Goal: Browse casually

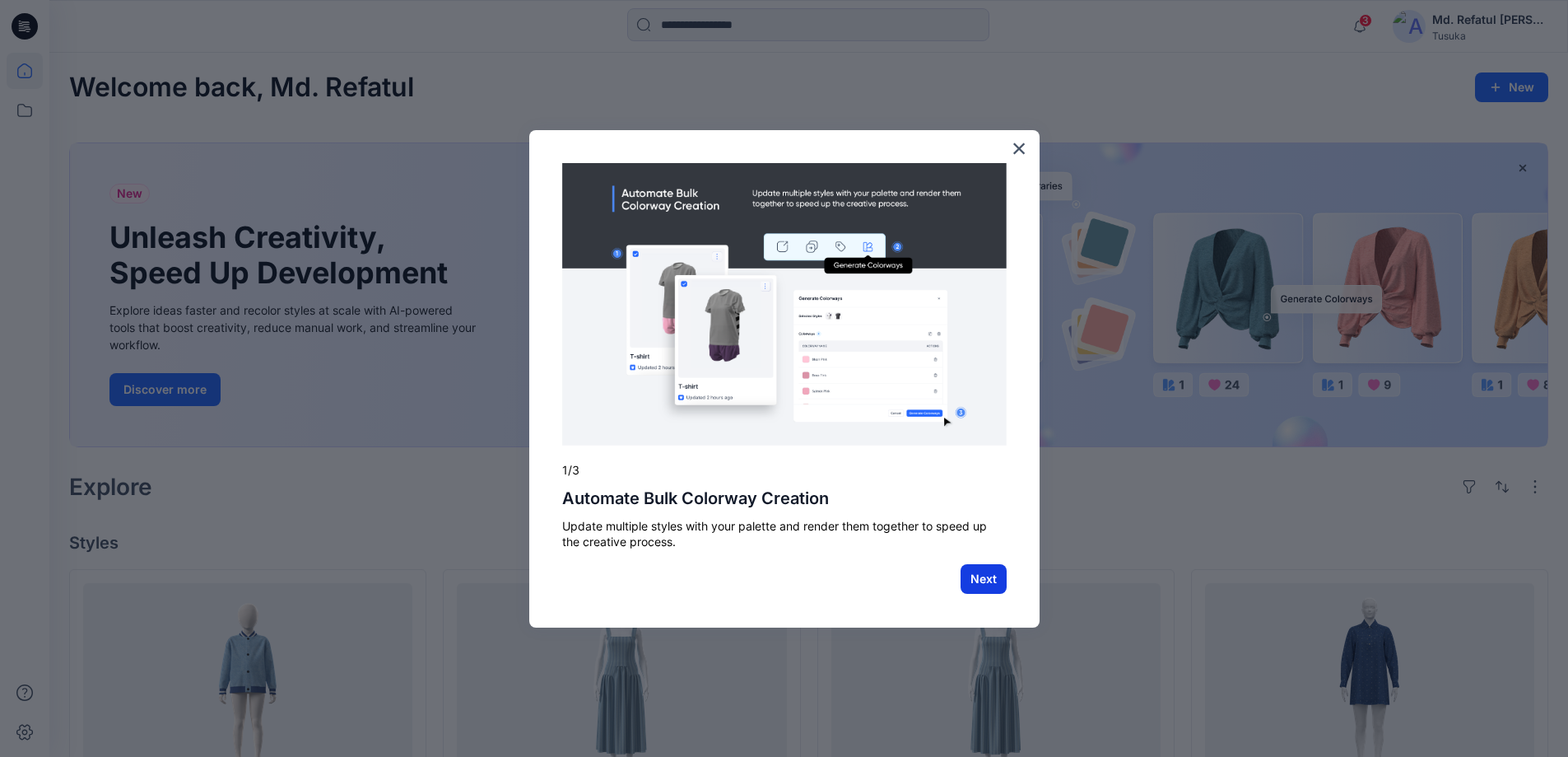
click at [977, 584] on button "Next" at bounding box center [983, 579] width 46 height 30
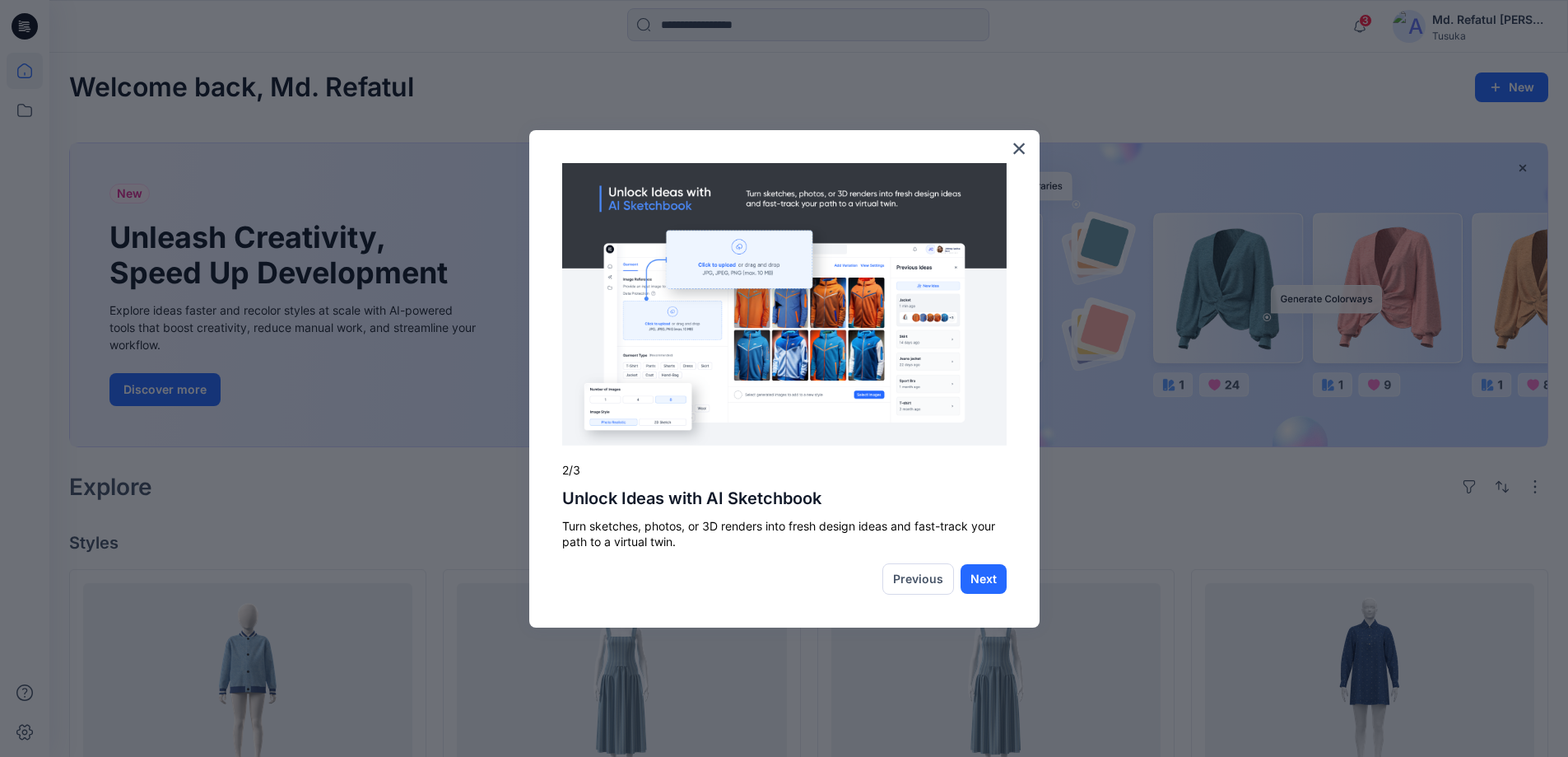
click at [977, 584] on button "Next" at bounding box center [983, 579] width 46 height 30
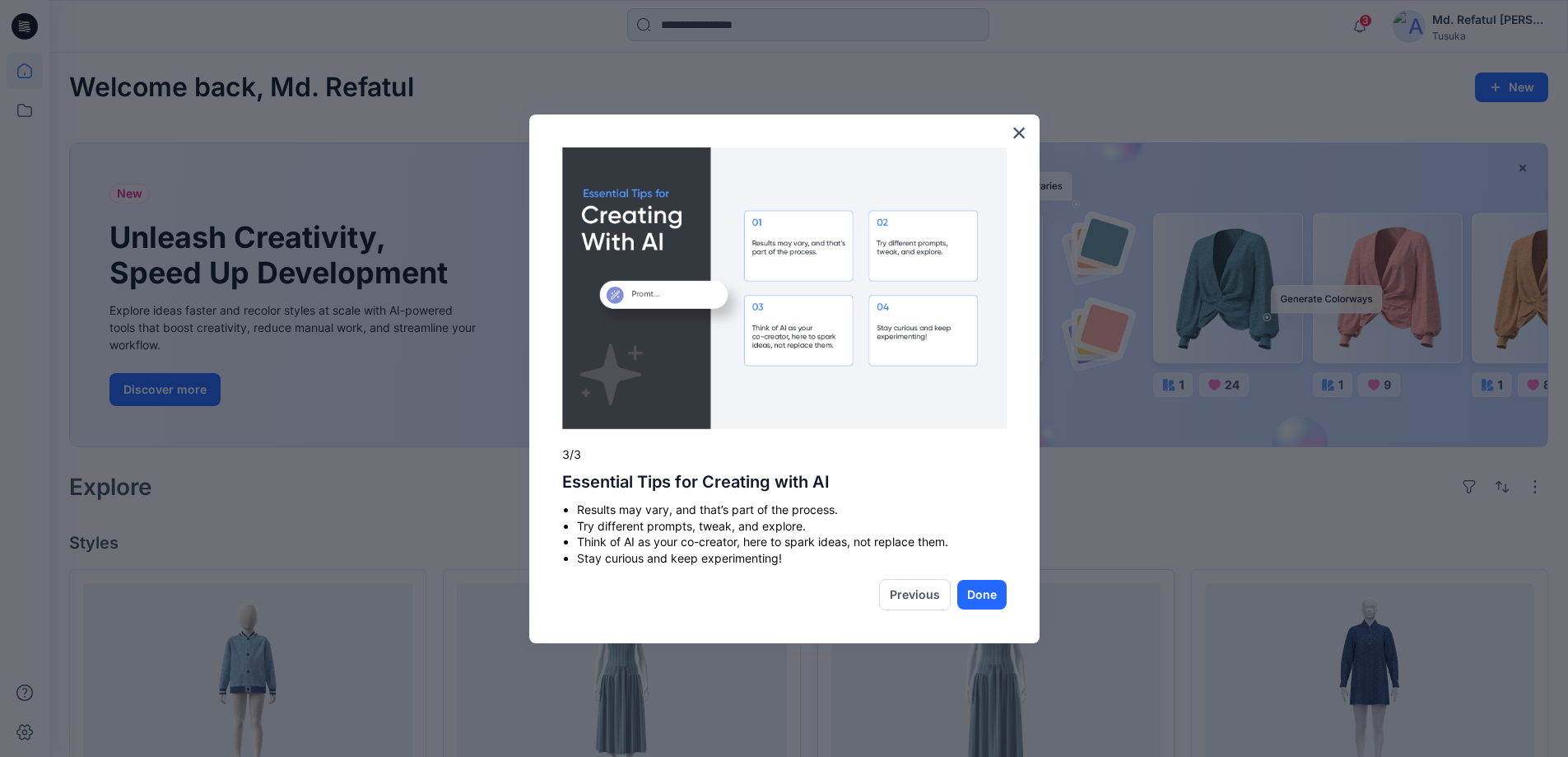
click at [980, 589] on button "Done" at bounding box center [981, 595] width 50 height 30
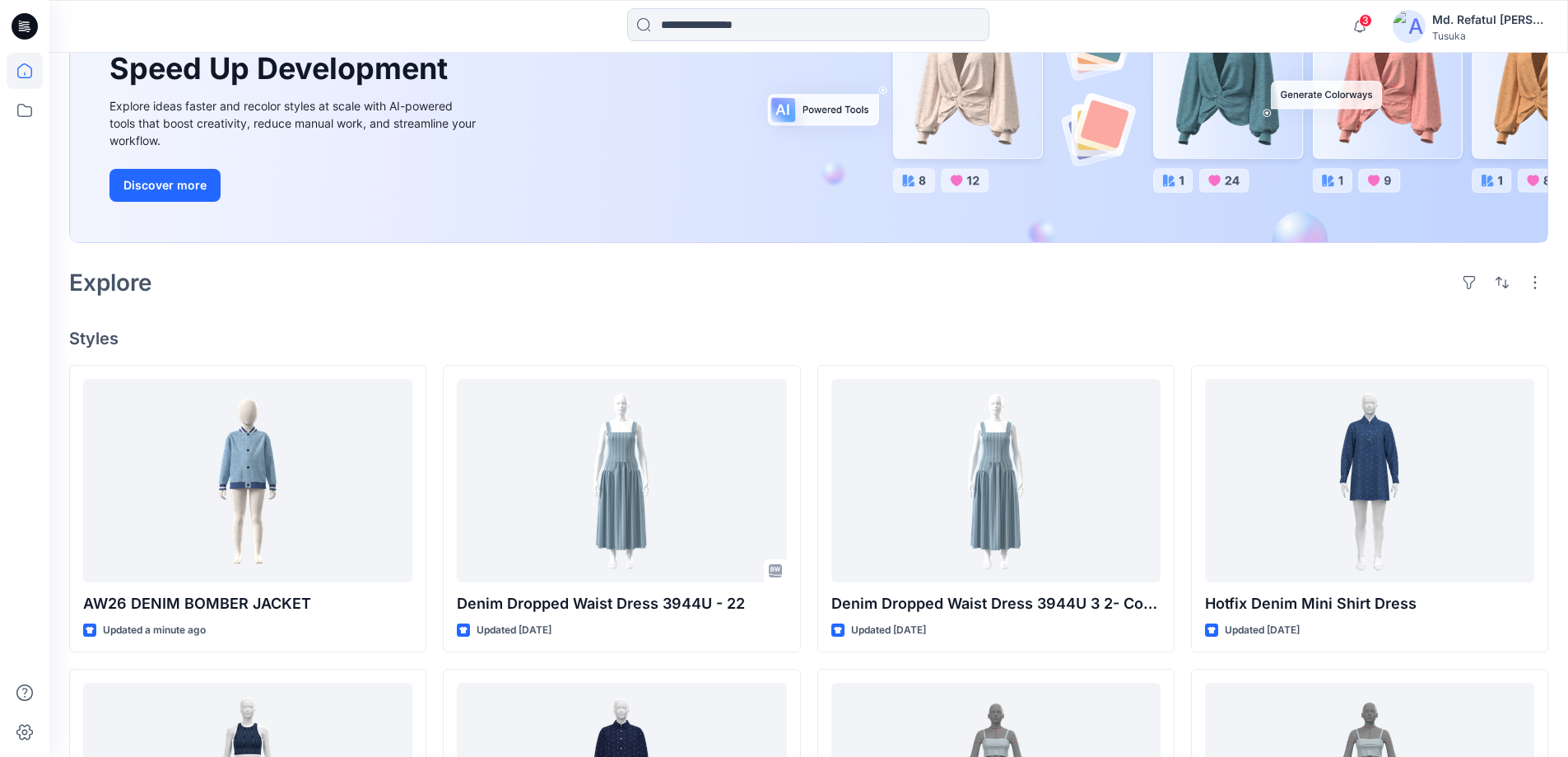
scroll to position [329, 0]
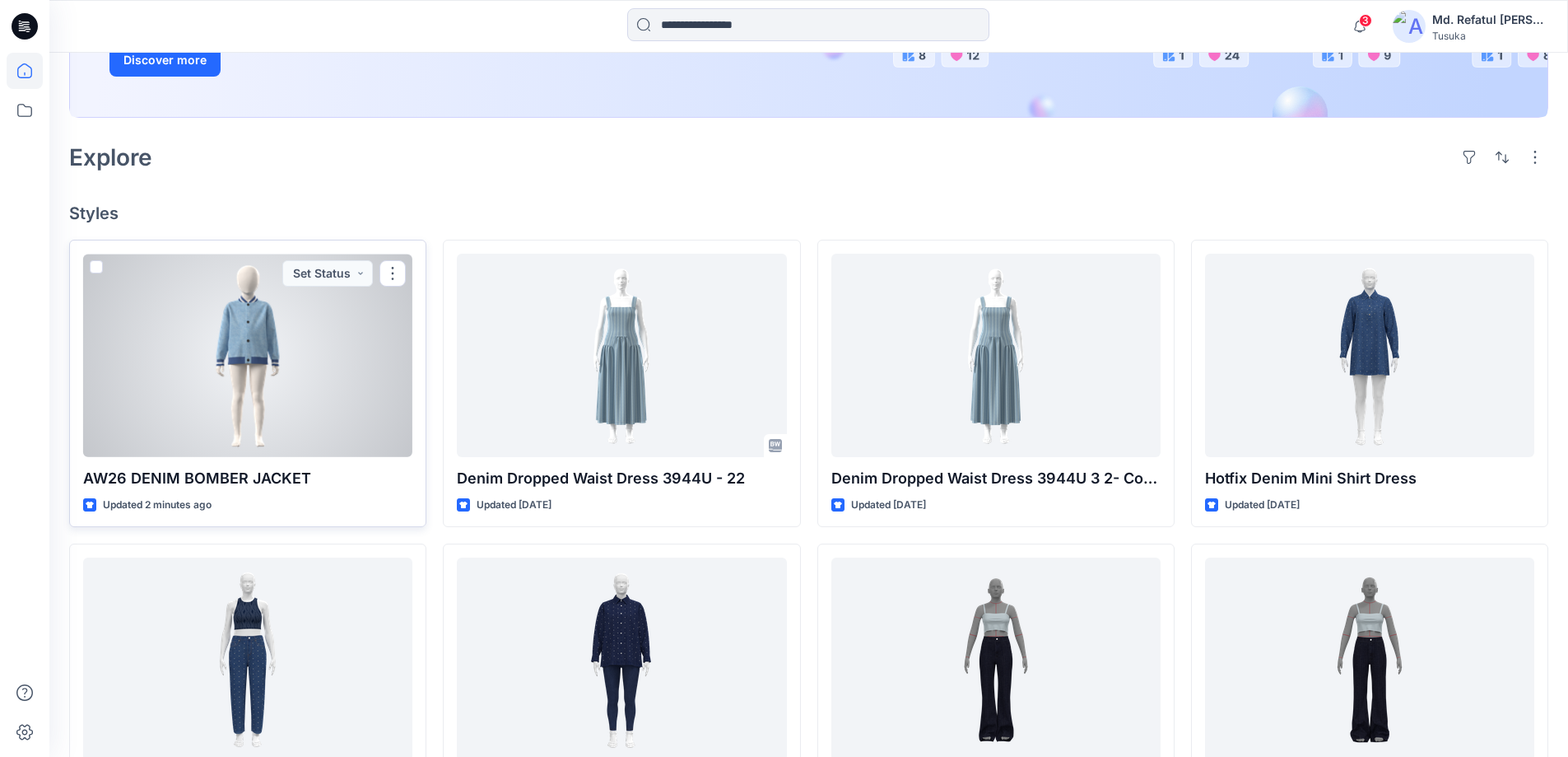
click at [282, 358] on div at bounding box center [247, 355] width 329 height 203
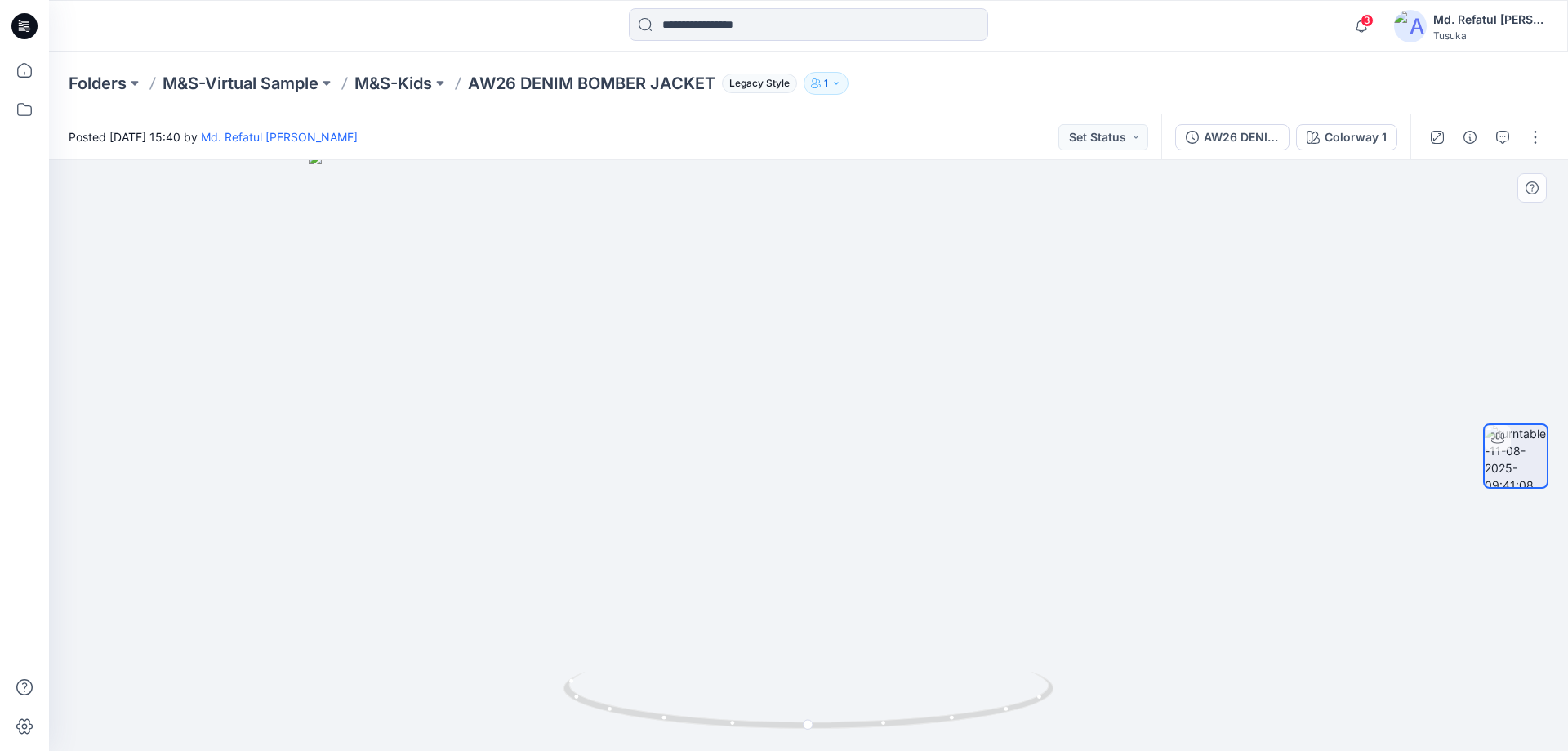
drag, startPoint x: 806, startPoint y: 307, endPoint x: 804, endPoint y: 503, distance: 196.0
click at [804, 503] on img at bounding box center [809, 451] width 1000 height 600
drag, startPoint x: 810, startPoint y: 282, endPoint x: 807, endPoint y: 195, distance: 87.1
click at [807, 195] on img at bounding box center [788, 296] width 1593 height 911
drag, startPoint x: 847, startPoint y: 379, endPoint x: 845, endPoint y: 449, distance: 70.0
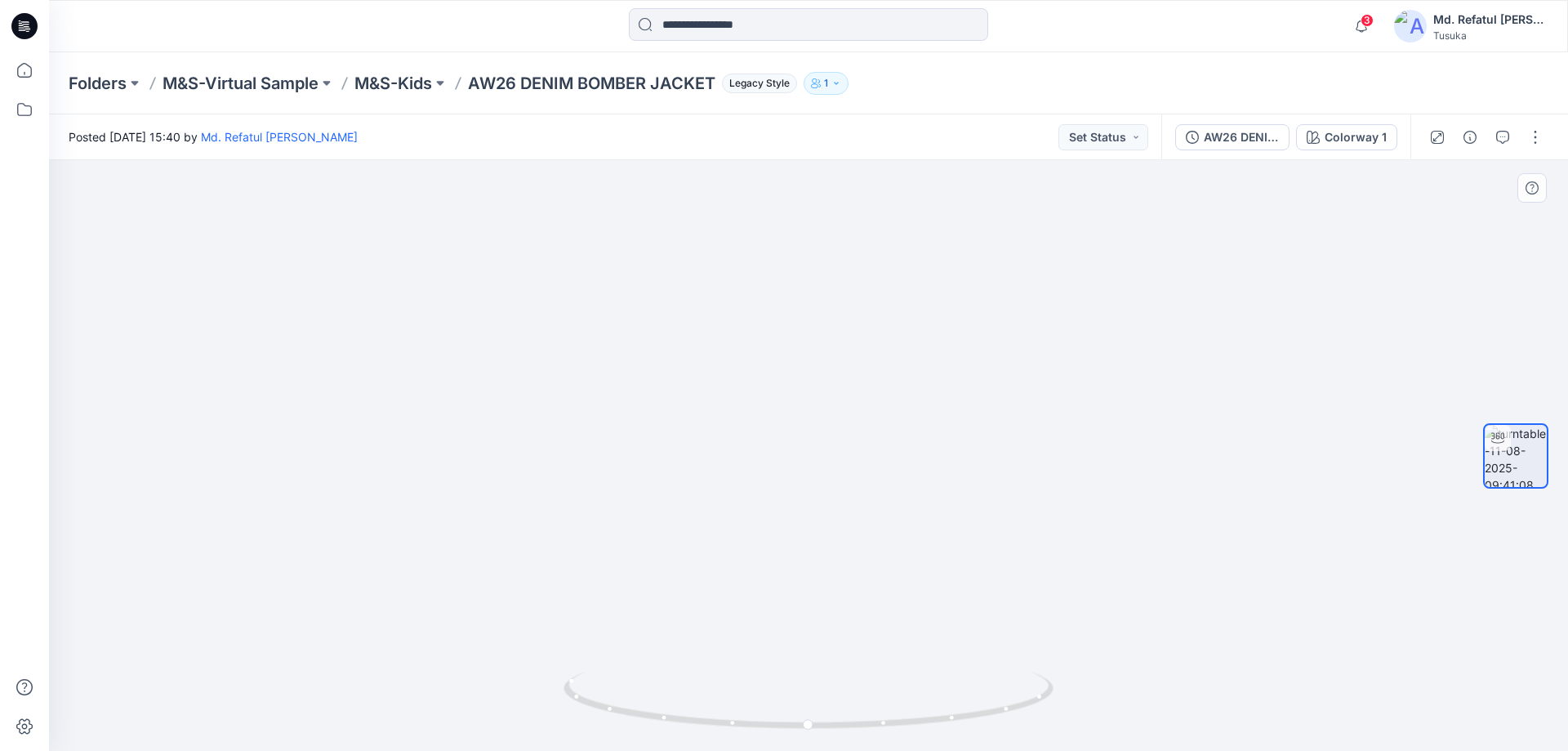
click at [845, 449] on img at bounding box center [809, 431] width 774 height 639
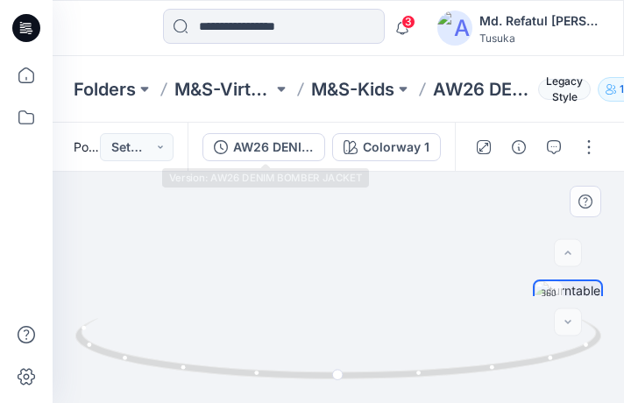
drag, startPoint x: 287, startPoint y: 257, endPoint x: 266, endPoint y: 195, distance: 64.8
click at [266, 195] on img at bounding box center [338, 236] width 503 height 333
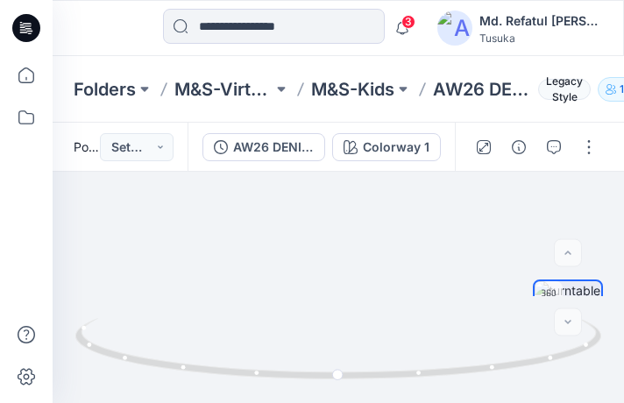
drag, startPoint x: 377, startPoint y: 302, endPoint x: 371, endPoint y: 554, distance: 252.3
click at [371, 403] on html "3 Notifications Your style AW26 DENIM BOMBER JACKET is ready 1 new Colorways 1 …" at bounding box center [312, 201] width 624 height 403
drag, startPoint x: 349, startPoint y: 267, endPoint x: 336, endPoint y: 188, distance: 79.9
click at [336, 187] on img at bounding box center [317, 241] width 1225 height 324
drag, startPoint x: 342, startPoint y: 268, endPoint x: 339, endPoint y: 130, distance: 137.5
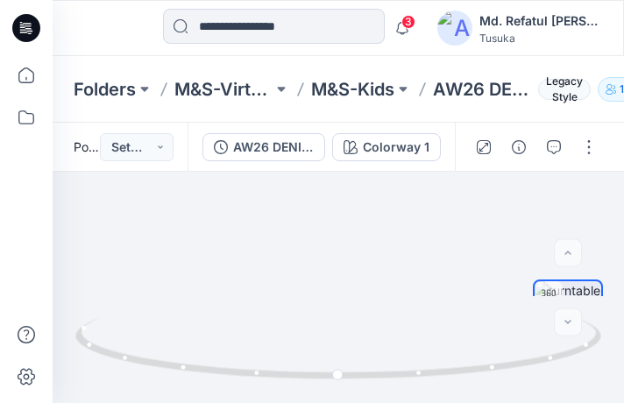
click at [339, 130] on div "Posted [DATE] 15:40 by Md. Refatul [PERSON_NAME] Set Status AW26 DENIM BOMBER J…" at bounding box center [338, 263] width 571 height 280
drag, startPoint x: 324, startPoint y: 238, endPoint x: 330, endPoint y: 129, distance: 109.6
click at [330, 129] on div "Posted [DATE] 15:40 by Md. Refatul [PERSON_NAME] Set Status AW26 DENIM BOMBER J…" at bounding box center [338, 263] width 571 height 280
drag, startPoint x: 329, startPoint y: 260, endPoint x: 334, endPoint y: 166, distance: 93.8
click at [334, 166] on div "Posted [DATE] 15:40 by Md. Refatul [PERSON_NAME] Set Status AW26 DENIM BOMBER J…" at bounding box center [338, 263] width 571 height 280
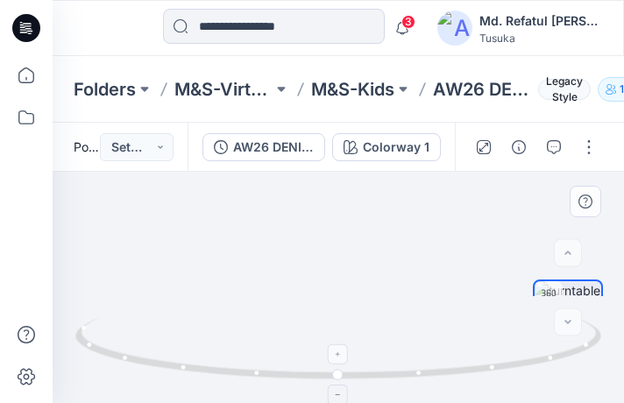
drag, startPoint x: 301, startPoint y: 255, endPoint x: 296, endPoint y: 377, distance: 122.7
click at [296, 377] on div at bounding box center [338, 287] width 571 height 231
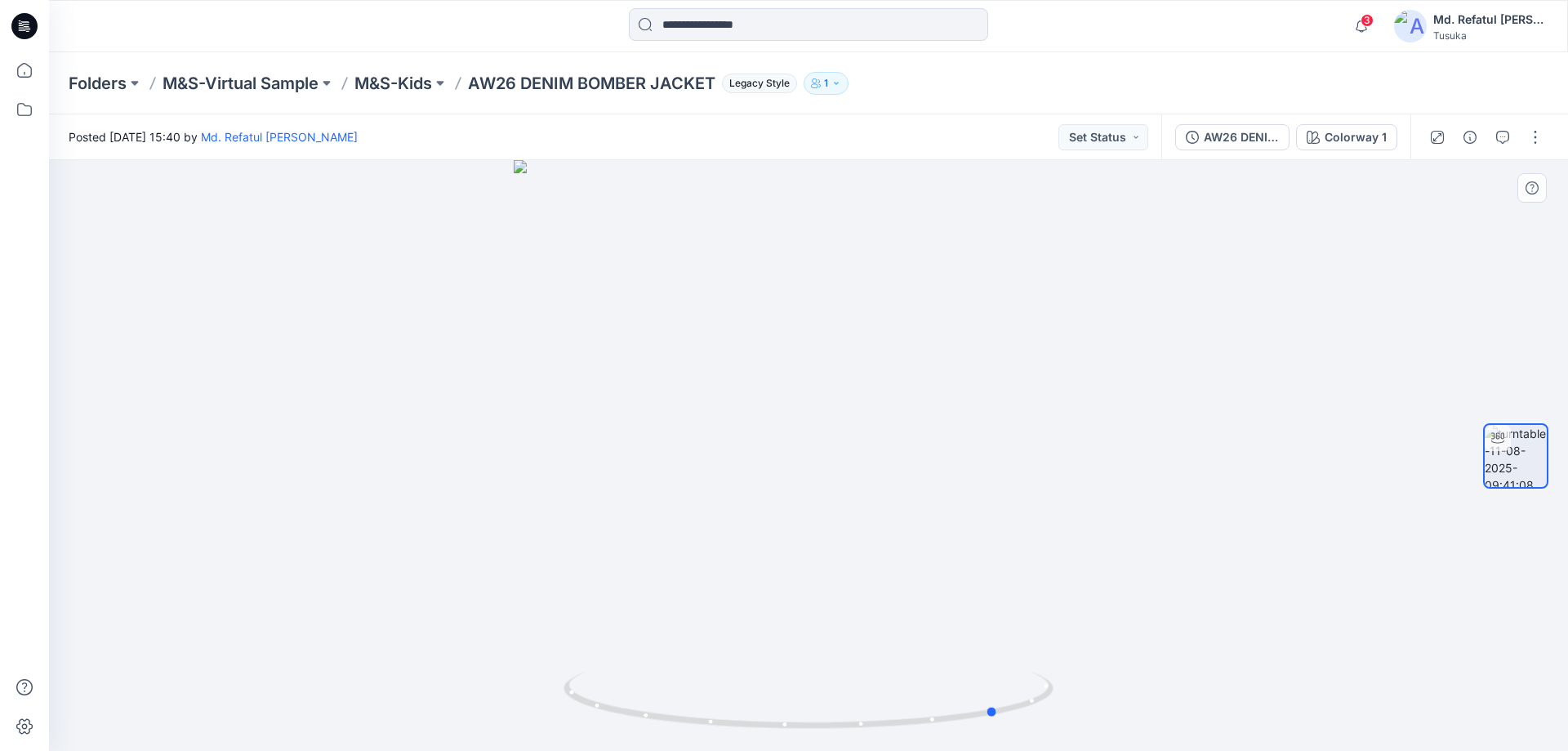
drag, startPoint x: 714, startPoint y: 457, endPoint x: 898, endPoint y: 476, distance: 185.0
click at [898, 476] on div at bounding box center [809, 455] width 1519 height 591
drag, startPoint x: 895, startPoint y: 406, endPoint x: 621, endPoint y: 414, distance: 274.1
click at [621, 414] on img at bounding box center [772, 371] width 1593 height 758
drag, startPoint x: 915, startPoint y: 437, endPoint x: 896, endPoint y: 354, distance: 85.1
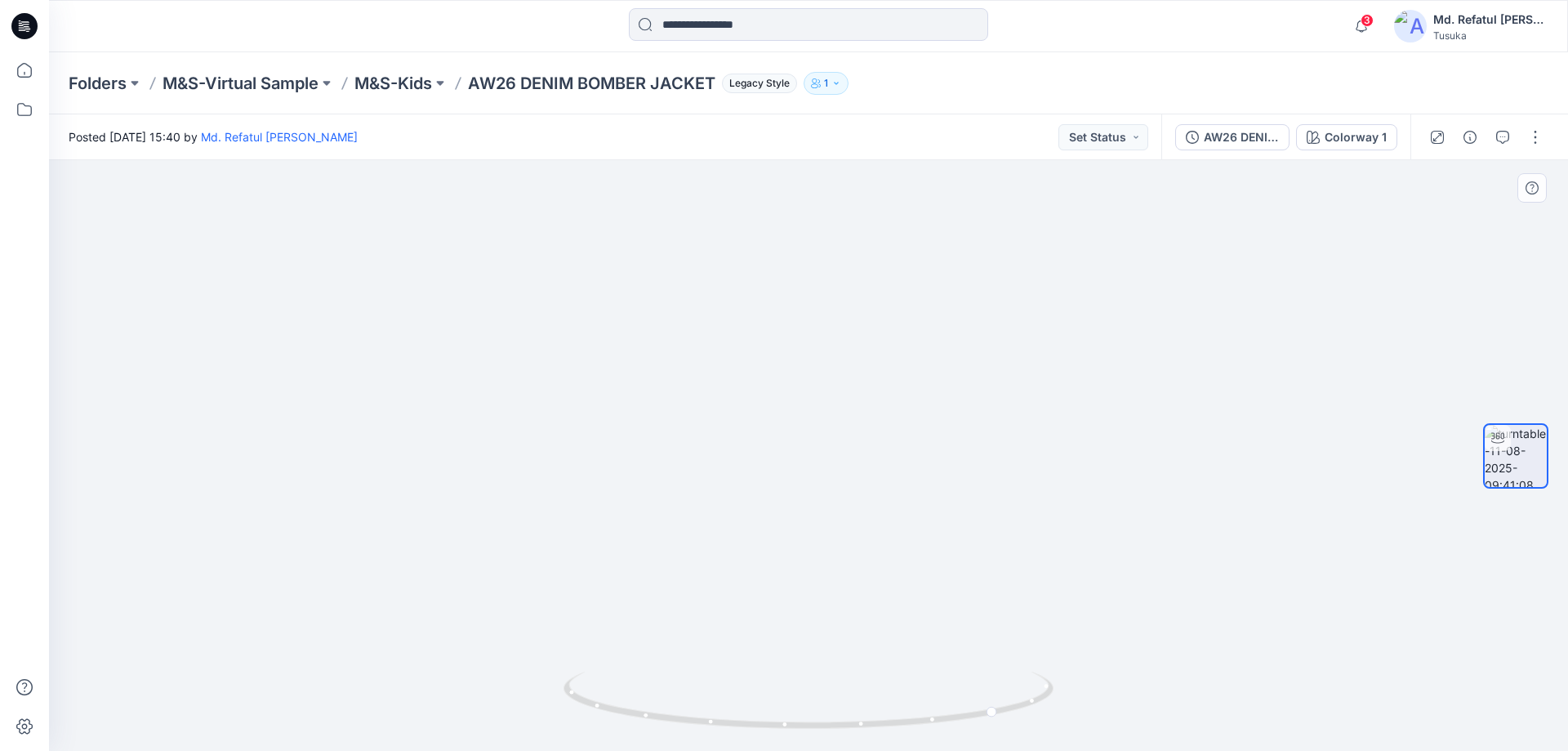
click at [896, 354] on img at bounding box center [772, 287] width 1593 height 925
drag, startPoint x: 898, startPoint y: 569, endPoint x: 630, endPoint y: 543, distance: 269.3
click at [628, 543] on img at bounding box center [772, 269] width 1593 height 965
drag, startPoint x: 861, startPoint y: 728, endPoint x: 795, endPoint y: 702, distance: 70.9
click at [795, 702] on icon at bounding box center [811, 702] width 494 height 62
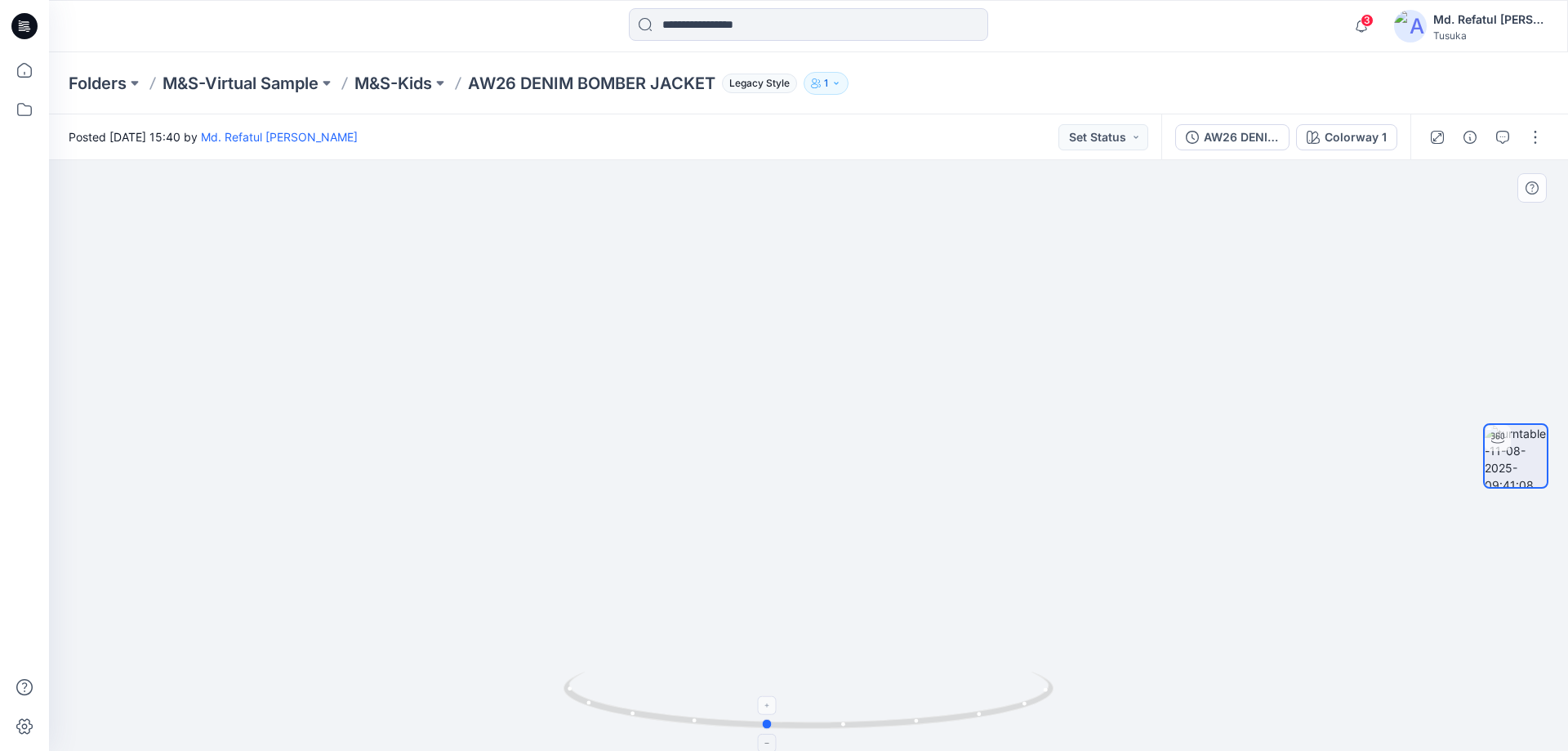
drag, startPoint x: 826, startPoint y: 735, endPoint x: 653, endPoint y: 707, distance: 175.3
click at [653, 707] on div at bounding box center [808, 710] width 490 height 82
drag, startPoint x: 653, startPoint y: 705, endPoint x: 841, endPoint y: 675, distance: 190.4
click at [841, 675] on icon at bounding box center [811, 702] width 494 height 62
drag, startPoint x: 819, startPoint y: 452, endPoint x: 830, endPoint y: 577, distance: 125.5
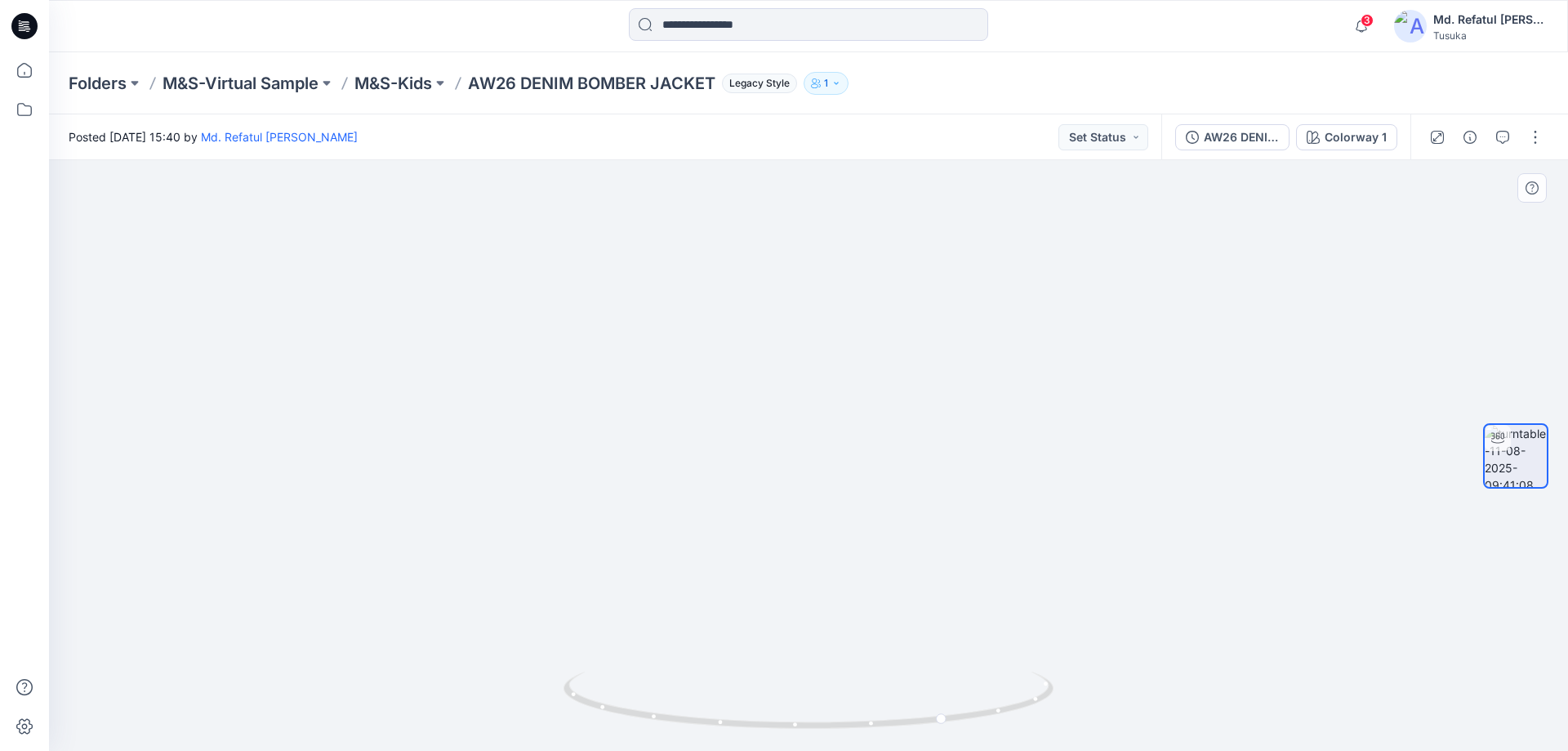
click at [830, 577] on img at bounding box center [820, 325] width 1593 height 852
drag, startPoint x: 954, startPoint y: 735, endPoint x: 864, endPoint y: 709, distance: 93.7
click at [864, 709] on div at bounding box center [809, 455] width 1519 height 591
drag, startPoint x: 915, startPoint y: 727, endPoint x: 359, endPoint y: 716, distance: 556.1
click at [359, 716] on div at bounding box center [809, 455] width 1519 height 591
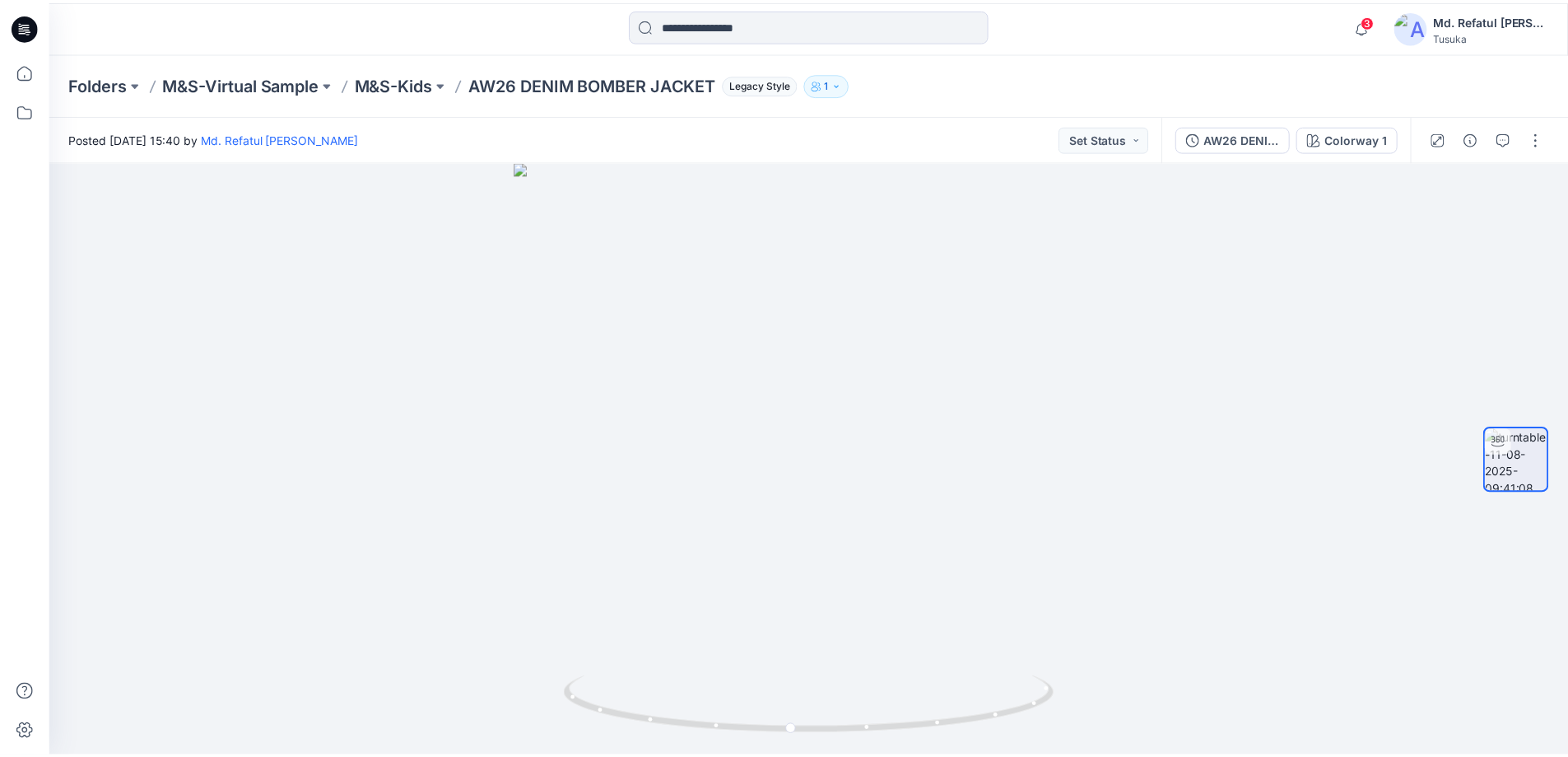
scroll to position [329, 0]
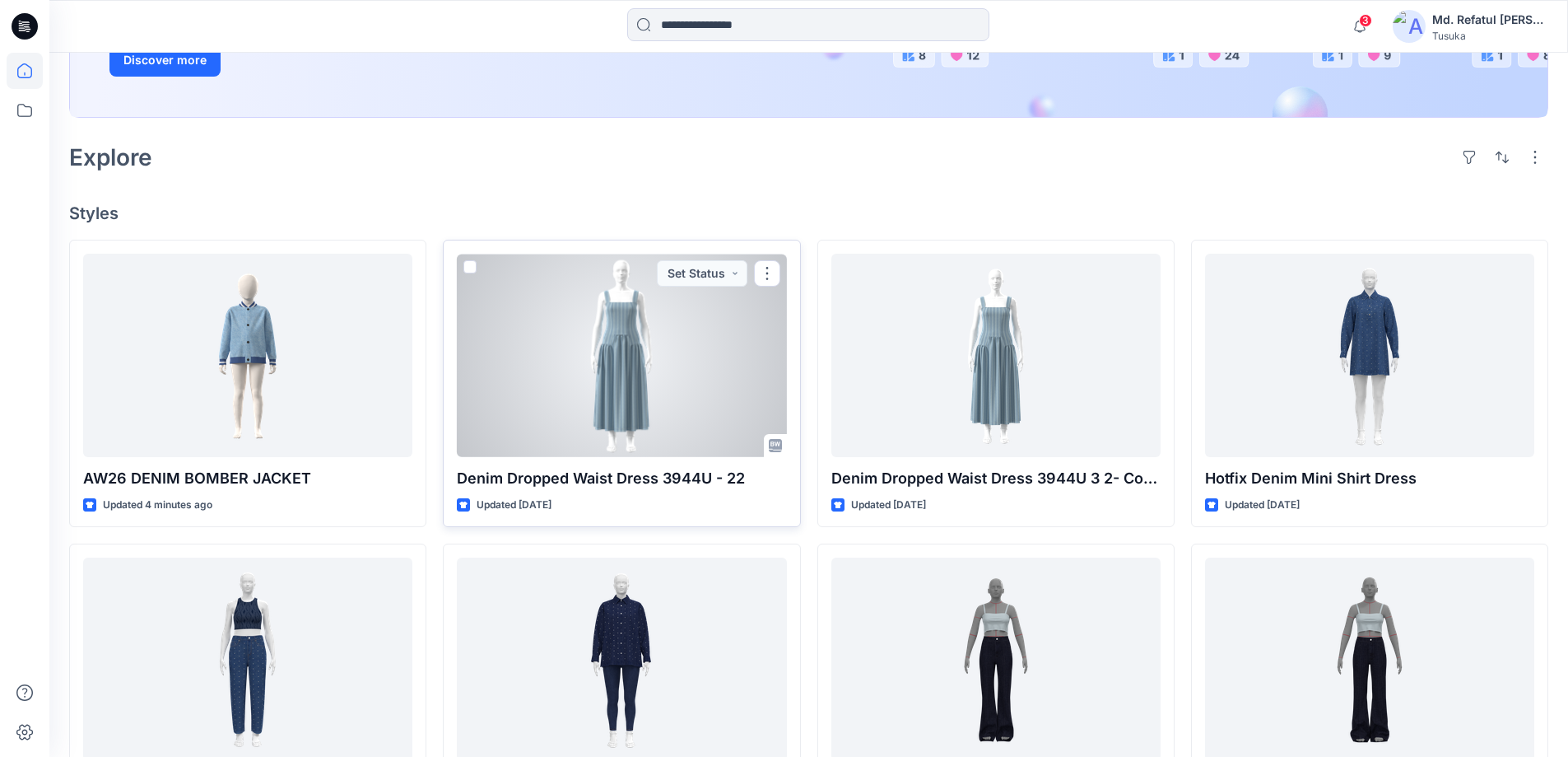
click at [592, 302] on div at bounding box center [621, 355] width 329 height 203
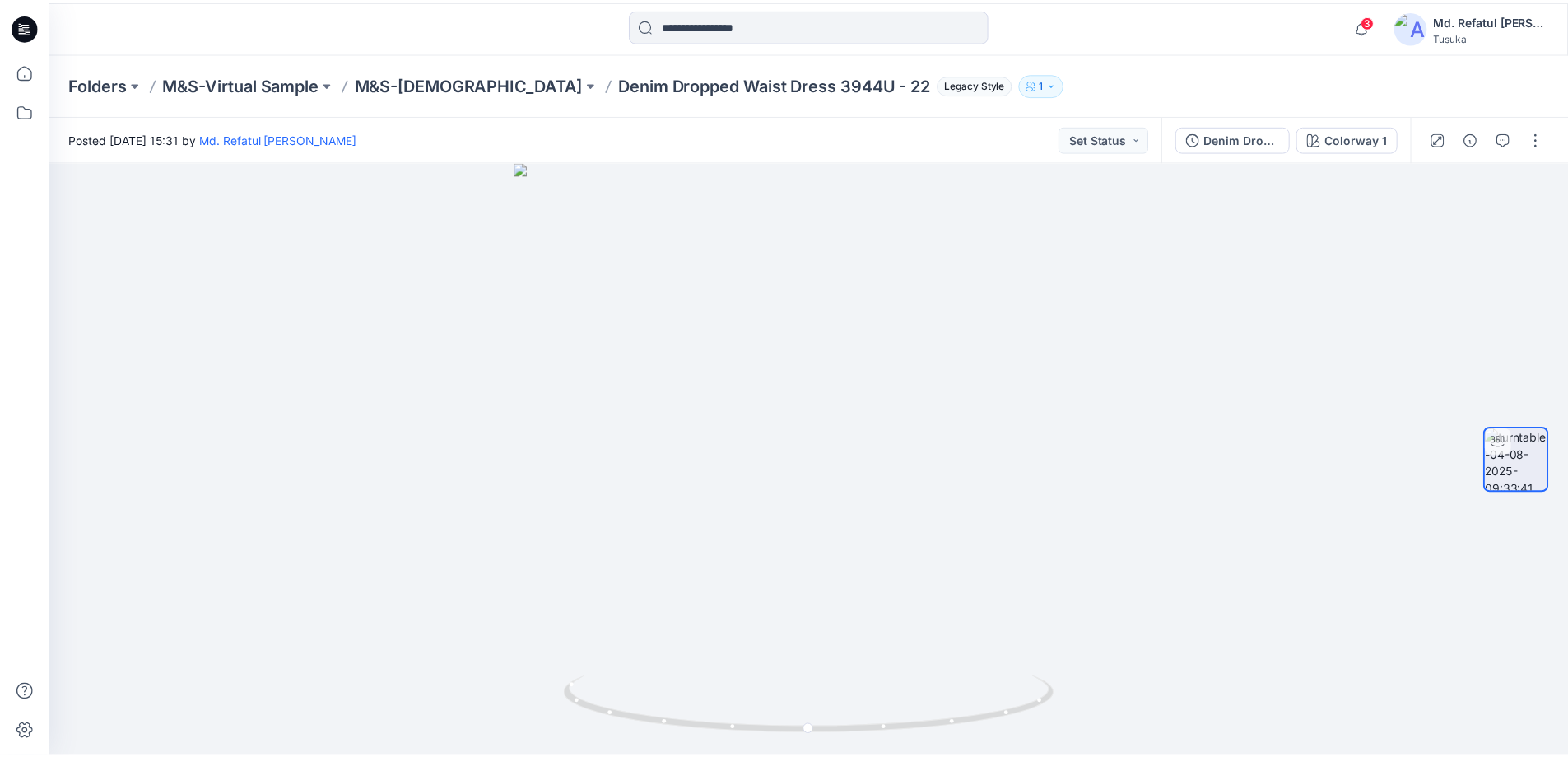
scroll to position [329, 0]
